Goal: Task Accomplishment & Management: Manage account settings

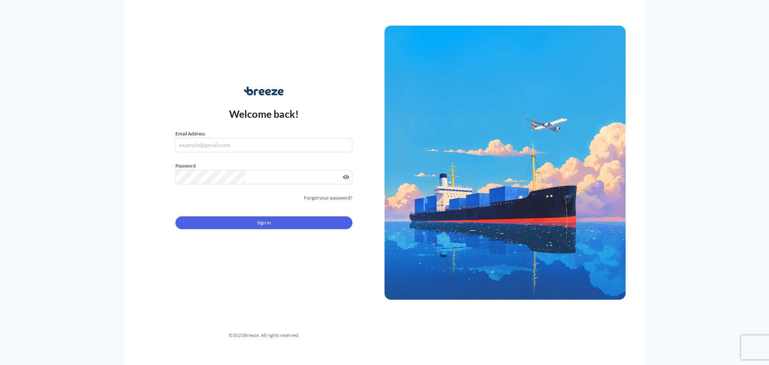
type input "[EMAIL_ADDRESS][DOMAIN_NAME]"
click at [256, 219] on button "Sign In" at bounding box center [263, 222] width 177 height 13
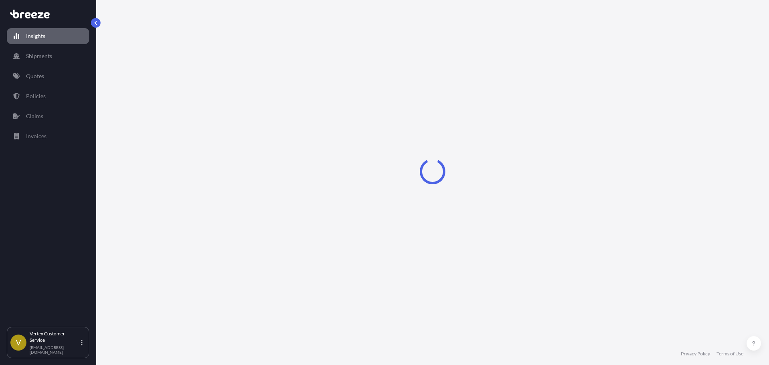
select select "2025"
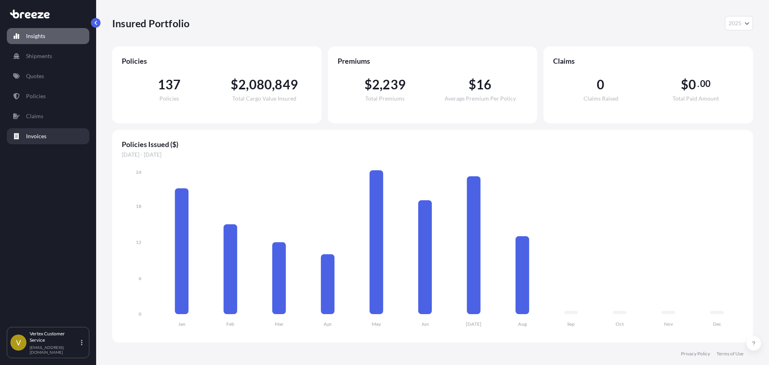
click at [38, 130] on link "Invoices" at bounding box center [48, 136] width 82 height 16
